Goal: Task Accomplishment & Management: Manage account settings

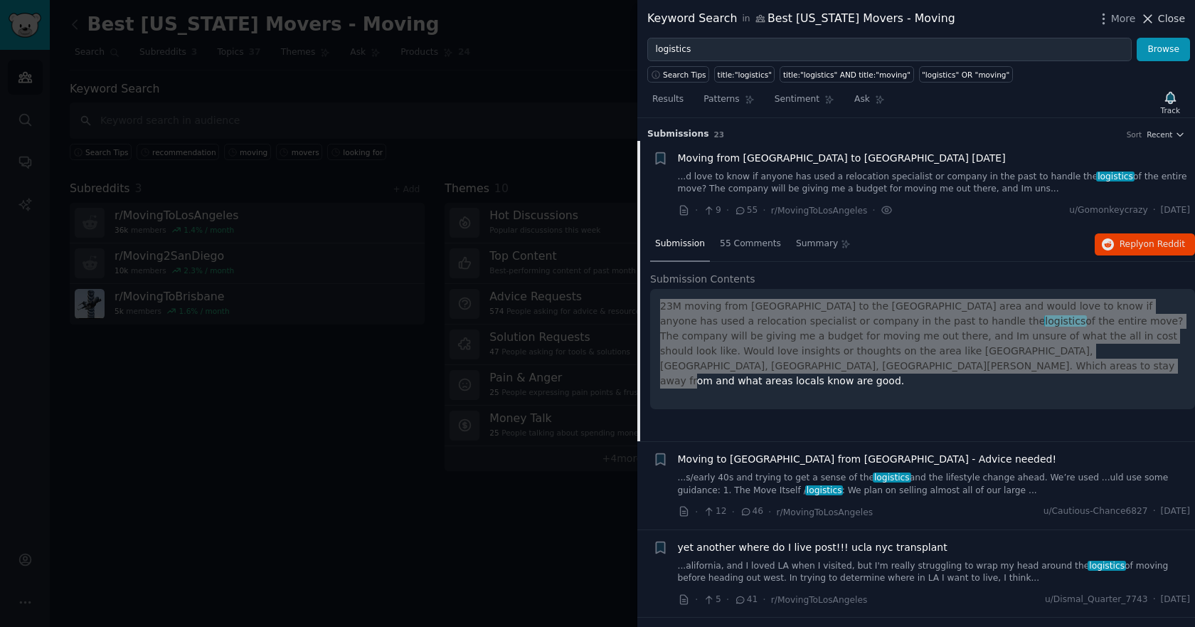
scroll to position [23, 0]
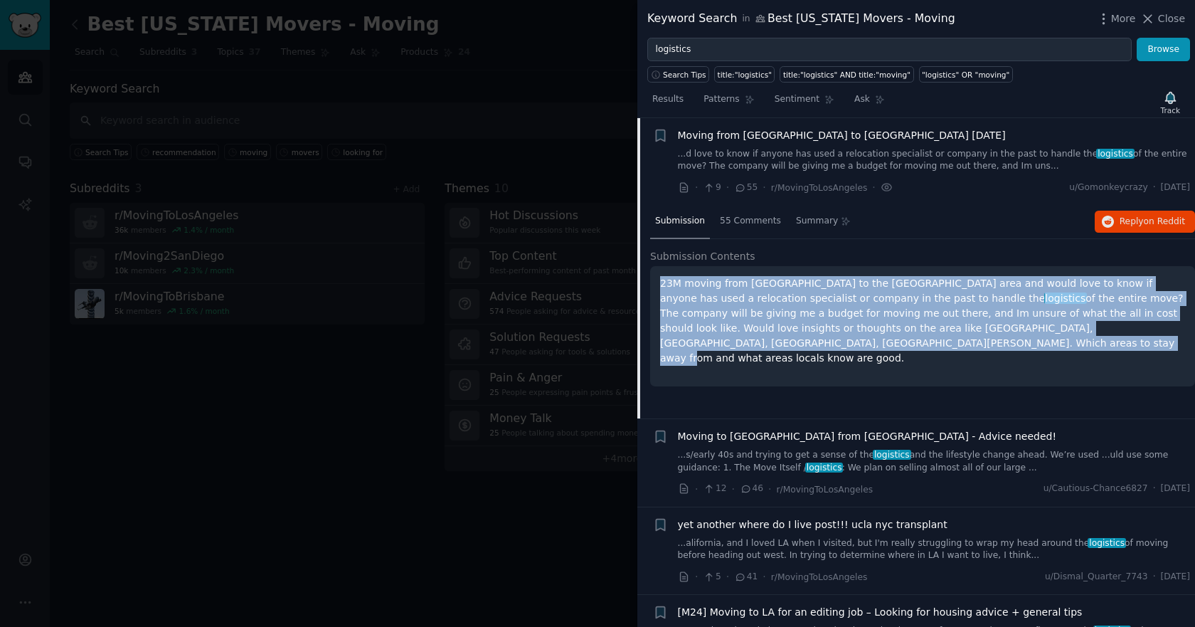
drag, startPoint x: 1159, startPoint y: 21, endPoint x: 1155, endPoint y: 30, distance: 9.5
click at [1159, 21] on button "Close" at bounding box center [1162, 18] width 45 height 15
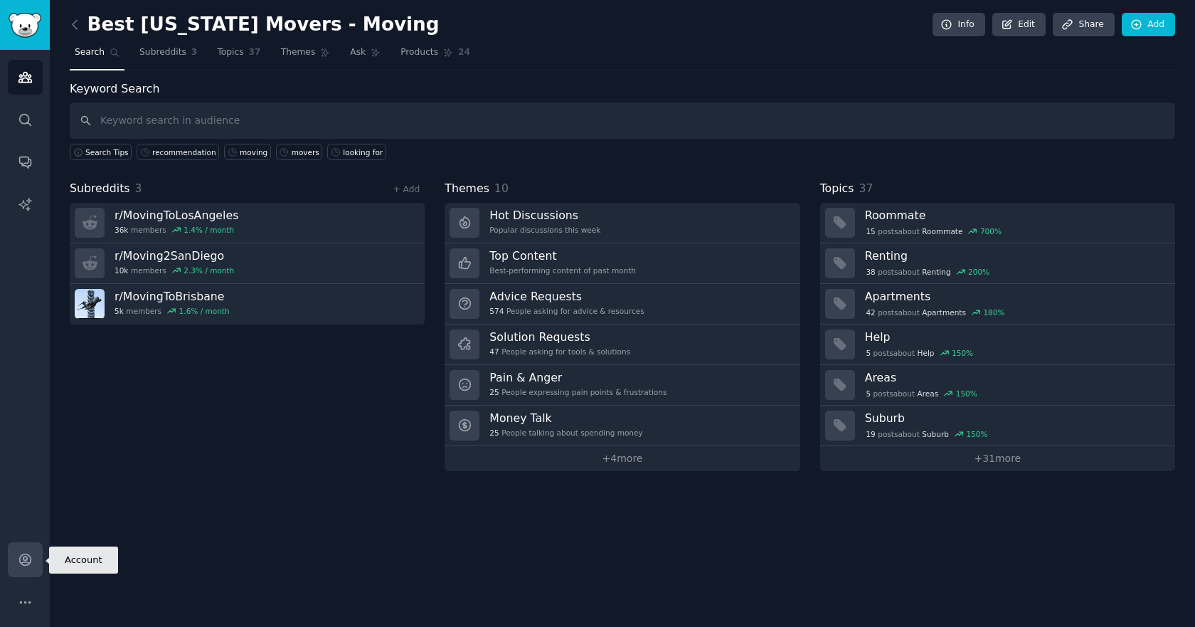
click at [20, 563] on icon "Sidebar" at bounding box center [25, 559] width 15 height 15
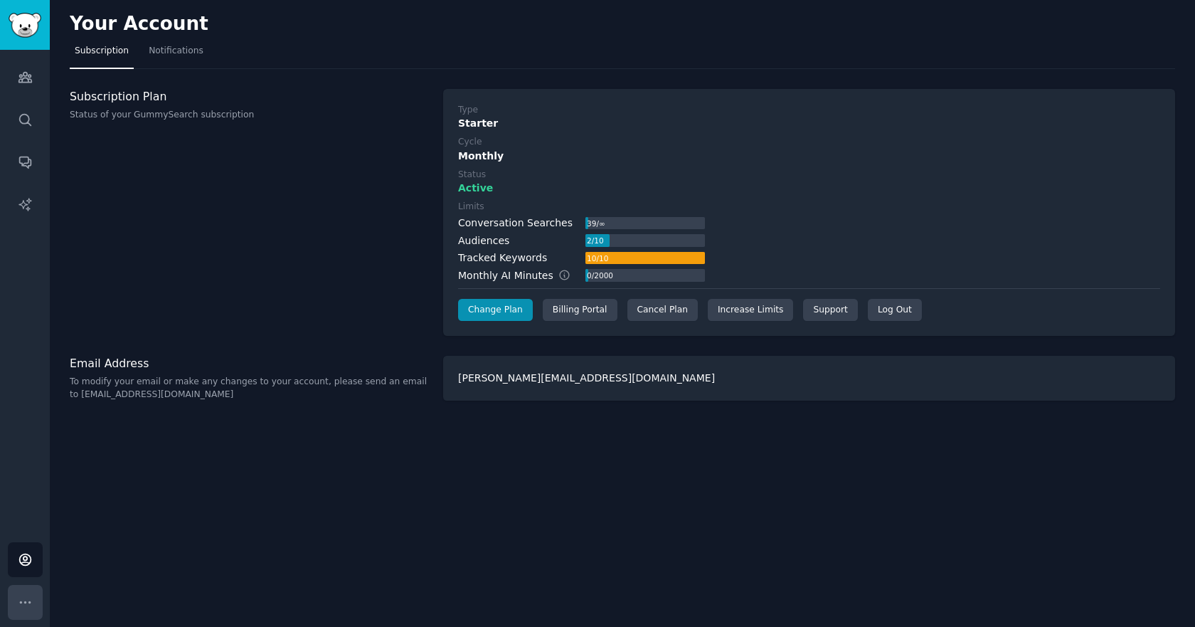
click at [19, 608] on icon "Sidebar" at bounding box center [25, 602] width 15 height 15
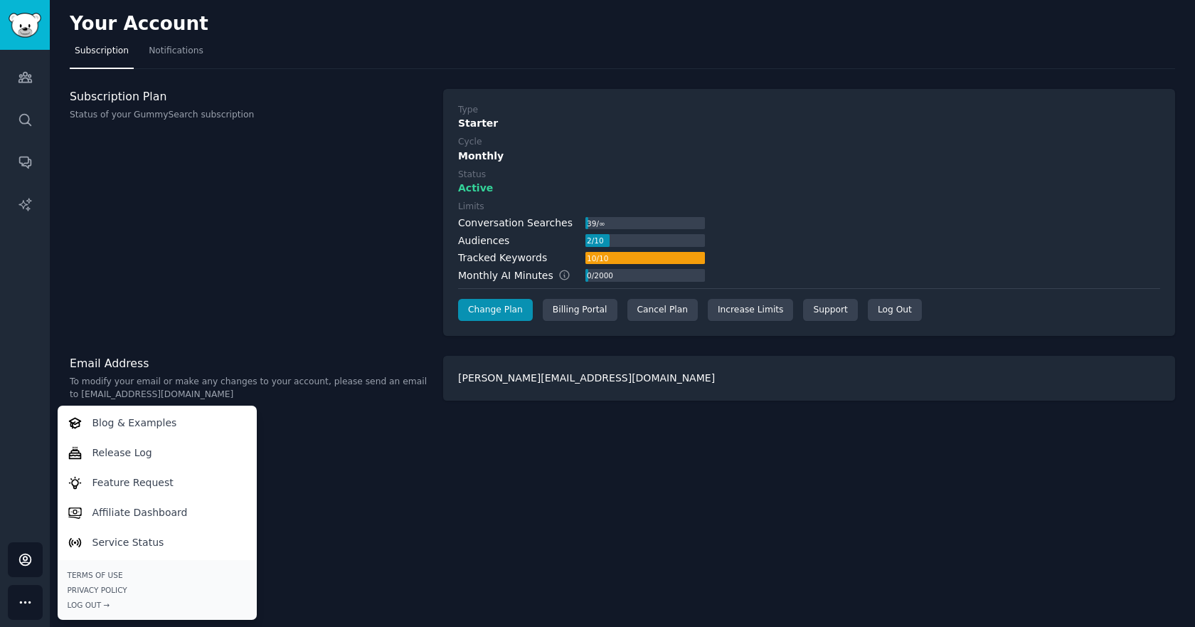
click at [19, 608] on icon "Sidebar" at bounding box center [25, 602] width 15 height 15
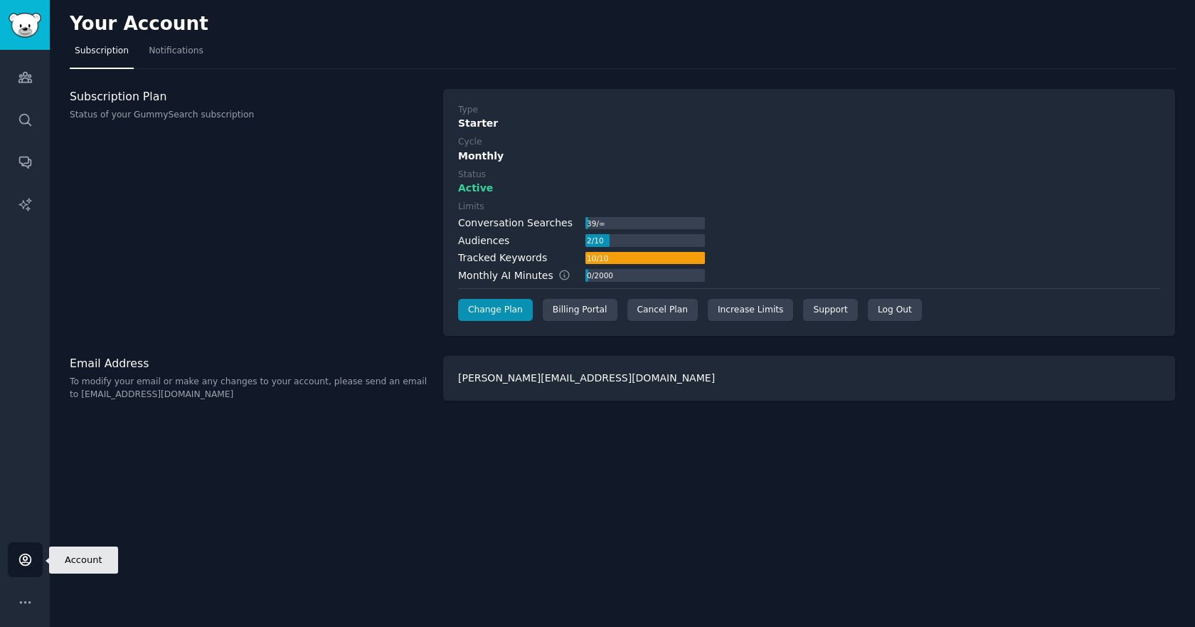
click at [23, 569] on link "Account" at bounding box center [25, 559] width 35 height 35
drag, startPoint x: 884, startPoint y: 305, endPoint x: 880, endPoint y: 324, distance: 19.5
click at [884, 306] on div "Log Out" at bounding box center [895, 310] width 54 height 23
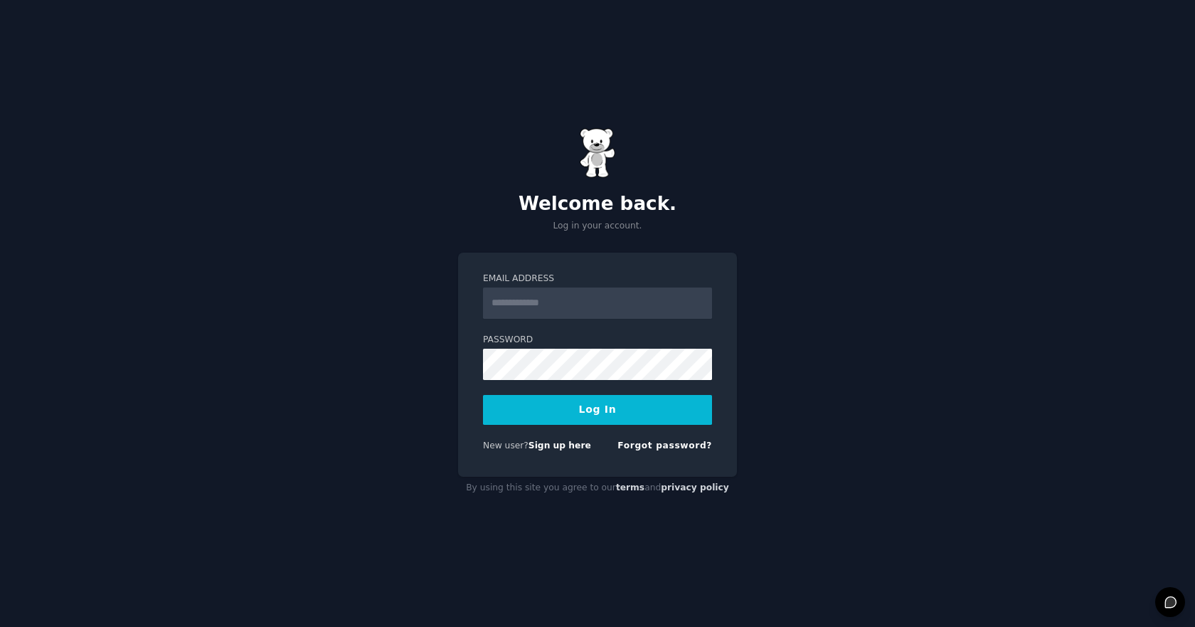
type input "**********"
click at [821, 353] on div "**********" at bounding box center [597, 313] width 1195 height 627
click at [666, 440] on link "Forgot password?" at bounding box center [664, 445] width 95 height 10
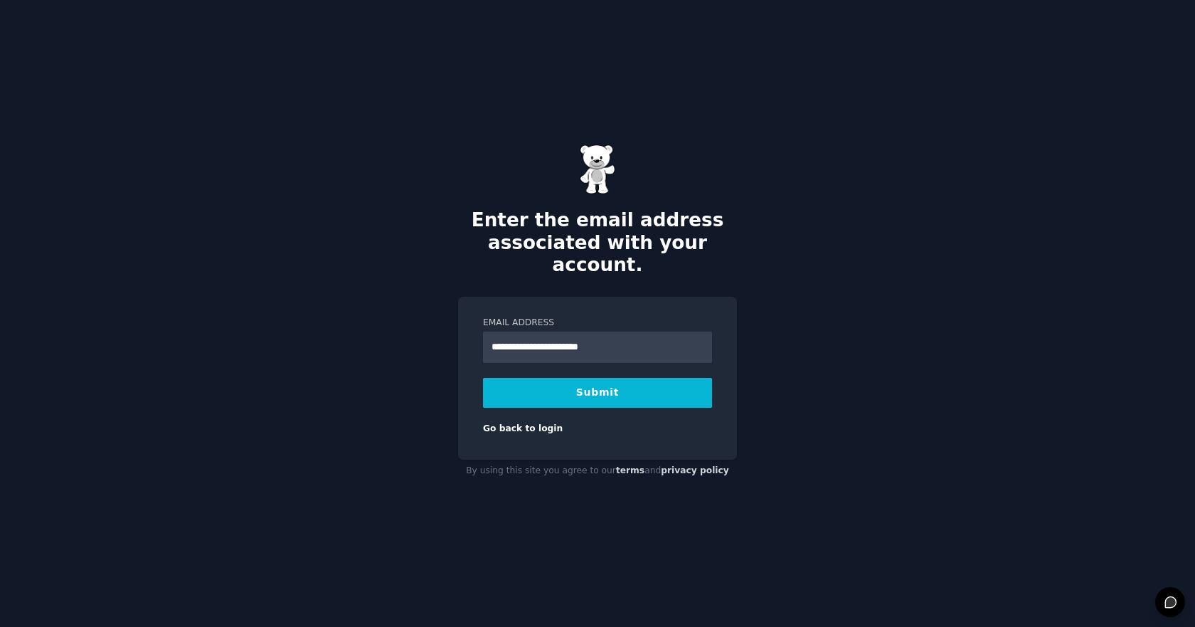
click at [516, 378] on button "Submit" at bounding box center [597, 393] width 229 height 30
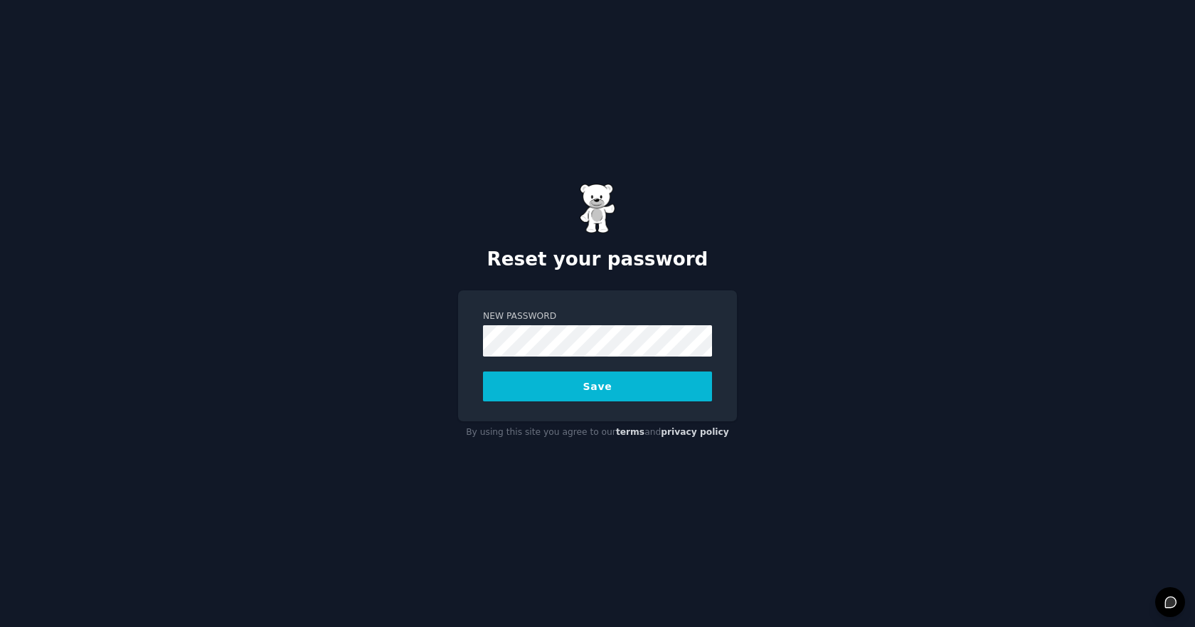
click at [840, 291] on div "Reset your password New Password Save By using this site you agree to our terms…" at bounding box center [597, 313] width 1195 height 627
click at [622, 385] on button "Save" at bounding box center [597, 386] width 229 height 30
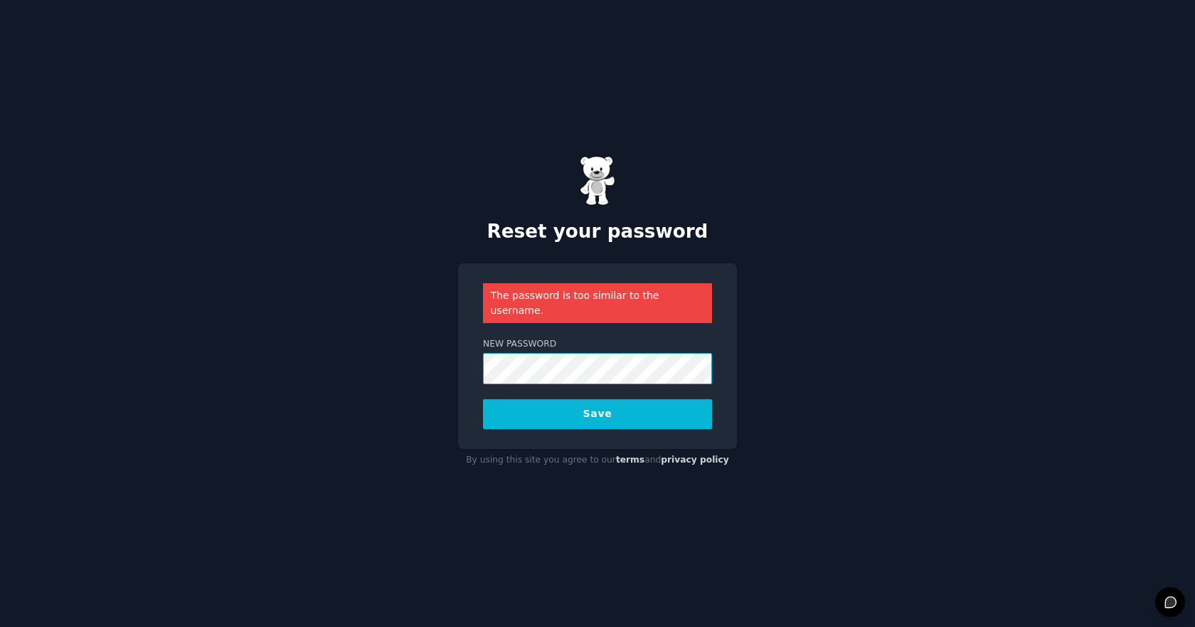
click at [418, 361] on div "Reset your password The password is too similar to the username. New Password S…" at bounding box center [597, 313] width 1195 height 627
drag, startPoint x: 871, startPoint y: 313, endPoint x: 833, endPoint y: 327, distance: 41.0
click at [871, 313] on div "Reset your password The password is too similar to the username. New Password S…" at bounding box center [597, 313] width 1195 height 627
click at [628, 407] on button "Save" at bounding box center [597, 414] width 229 height 30
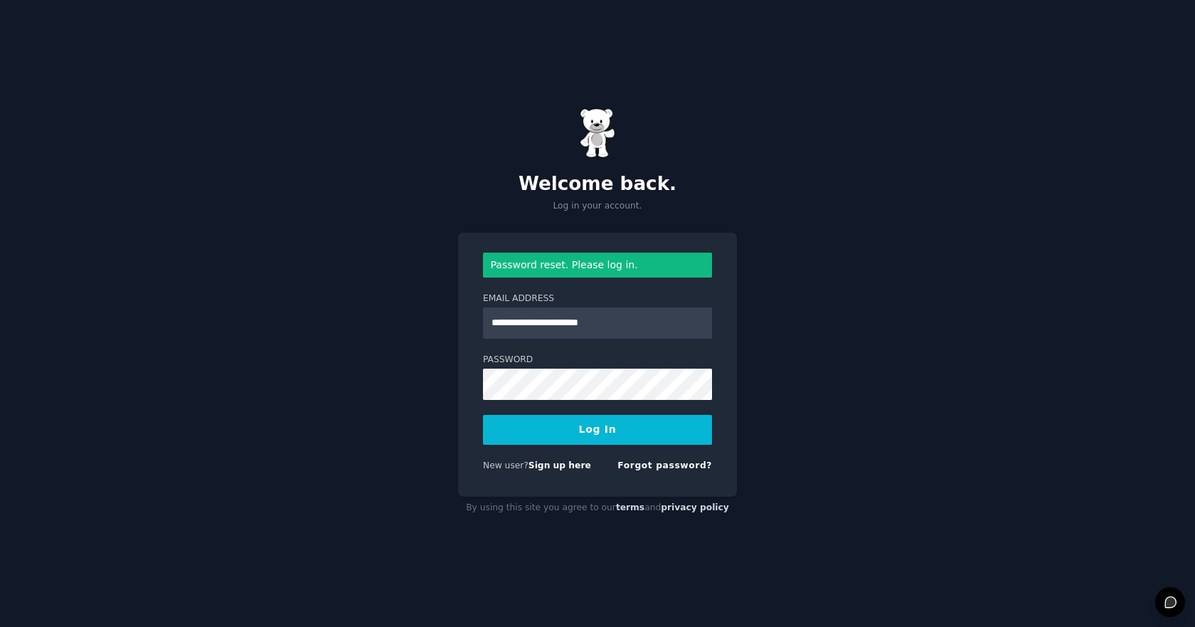
click at [498, 431] on button "Log In" at bounding box center [597, 430] width 229 height 30
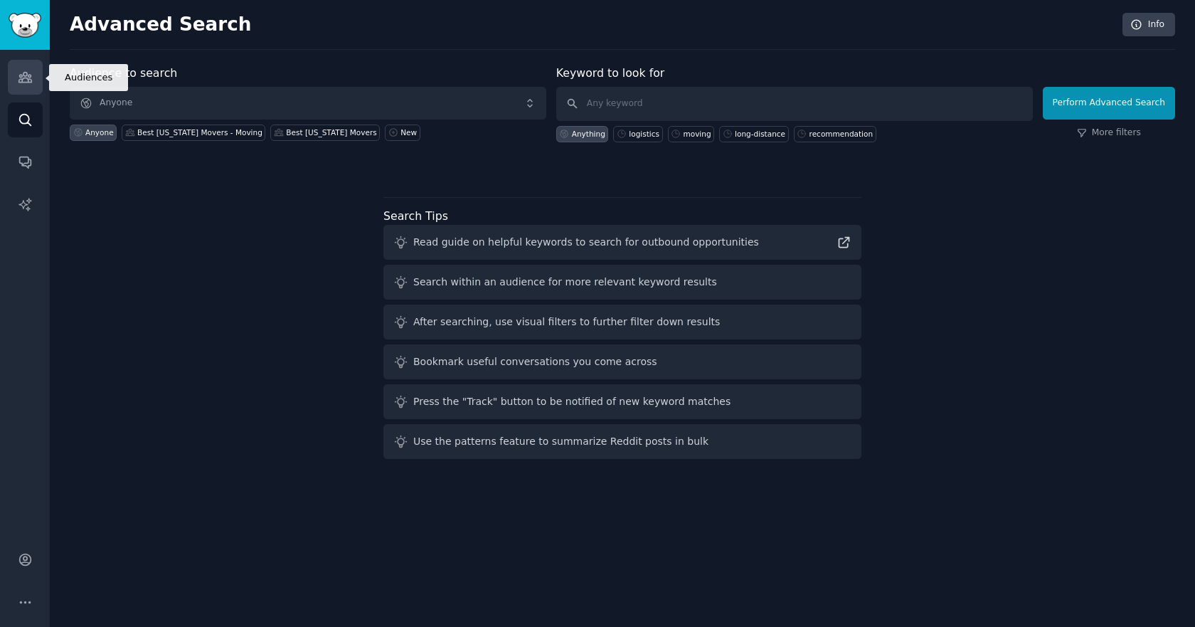
click at [25, 75] on icon "Sidebar" at bounding box center [25, 77] width 15 height 15
